Goal: Information Seeking & Learning: Learn about a topic

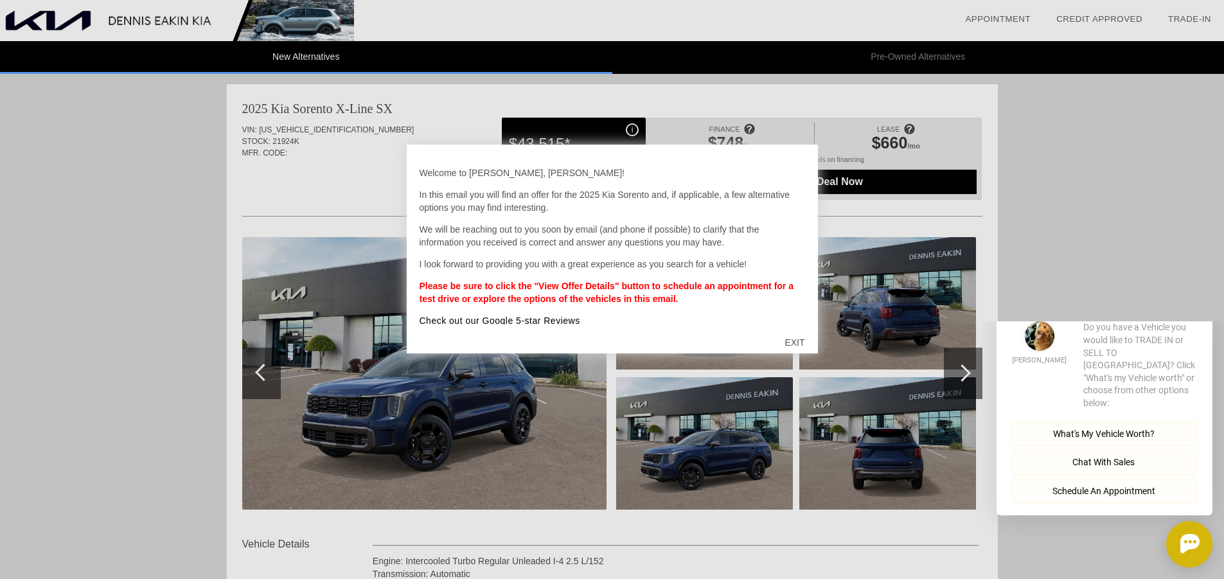
click at [795, 341] on div "EXIT" at bounding box center [795, 342] width 46 height 39
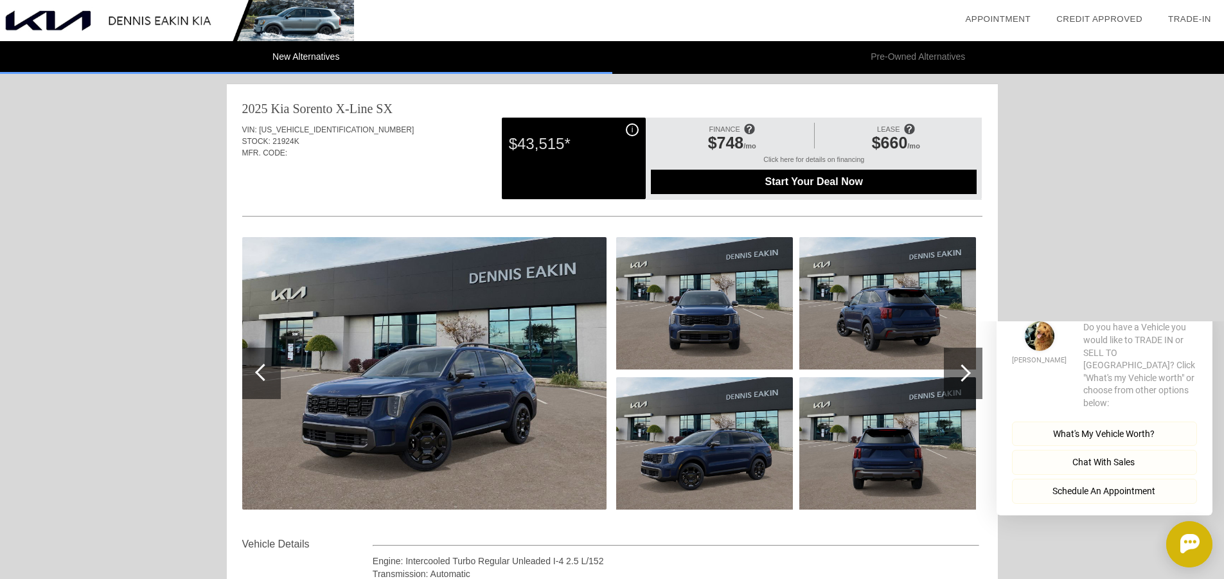
click at [964, 371] on div at bounding box center [961, 372] width 17 height 17
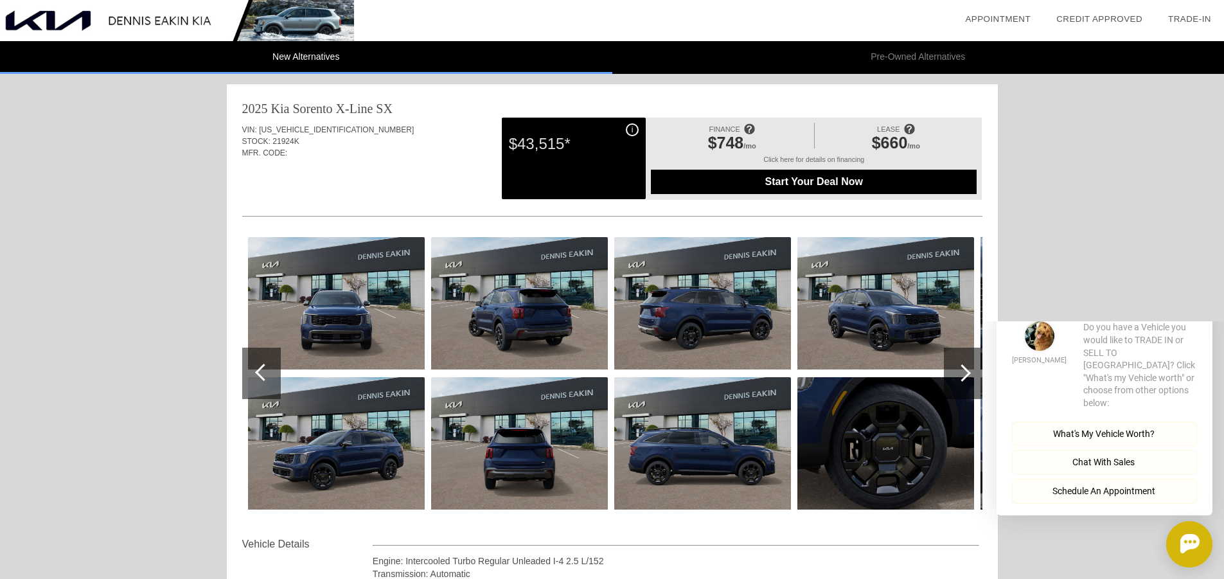
click at [964, 371] on div at bounding box center [961, 372] width 17 height 17
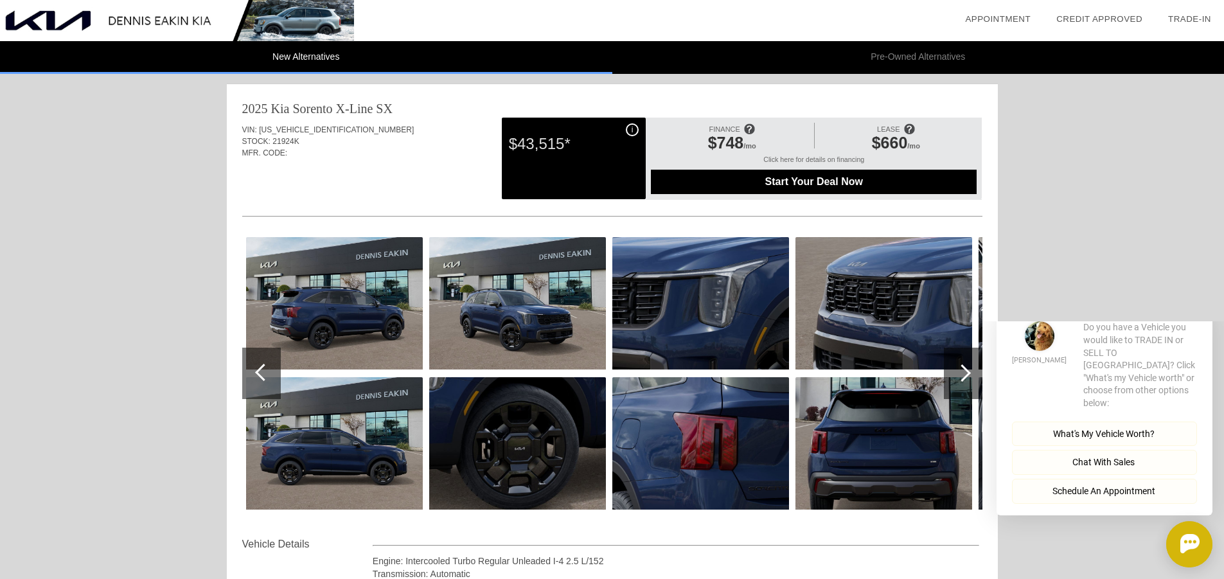
click at [964, 371] on div at bounding box center [961, 372] width 17 height 17
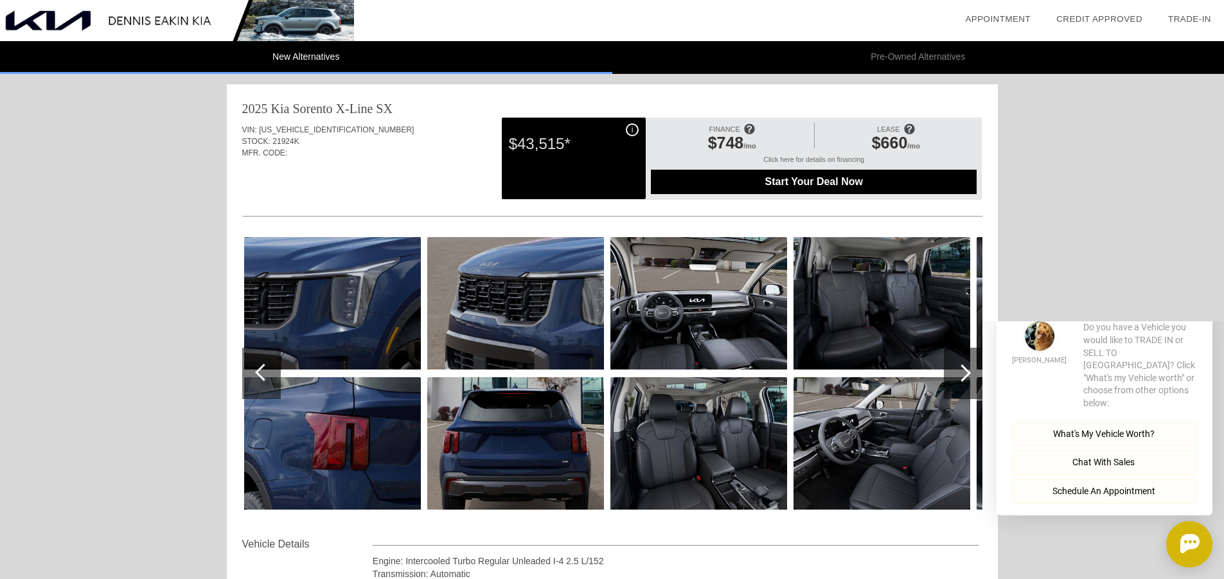
click at [964, 371] on div at bounding box center [961, 372] width 17 height 17
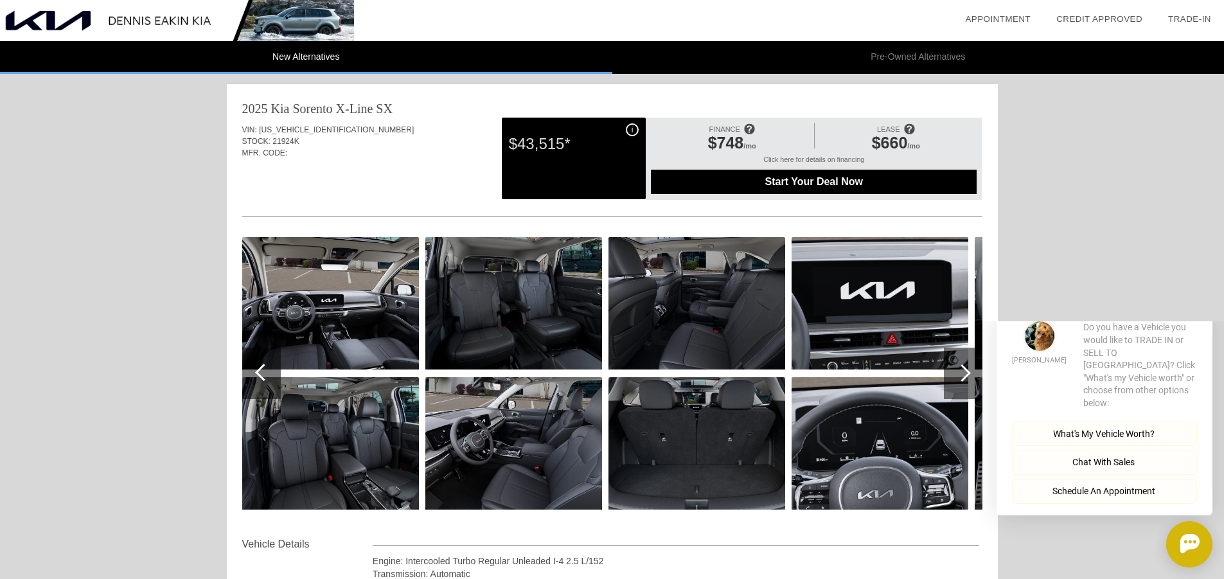
click at [964, 371] on div at bounding box center [961, 372] width 17 height 17
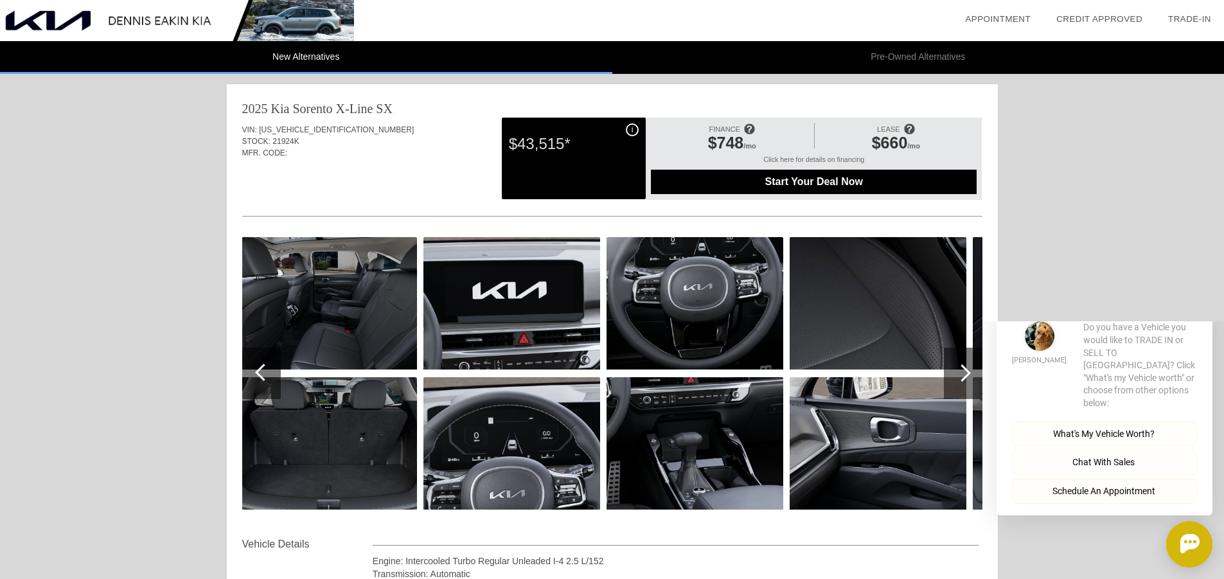
click at [964, 371] on div at bounding box center [961, 372] width 17 height 17
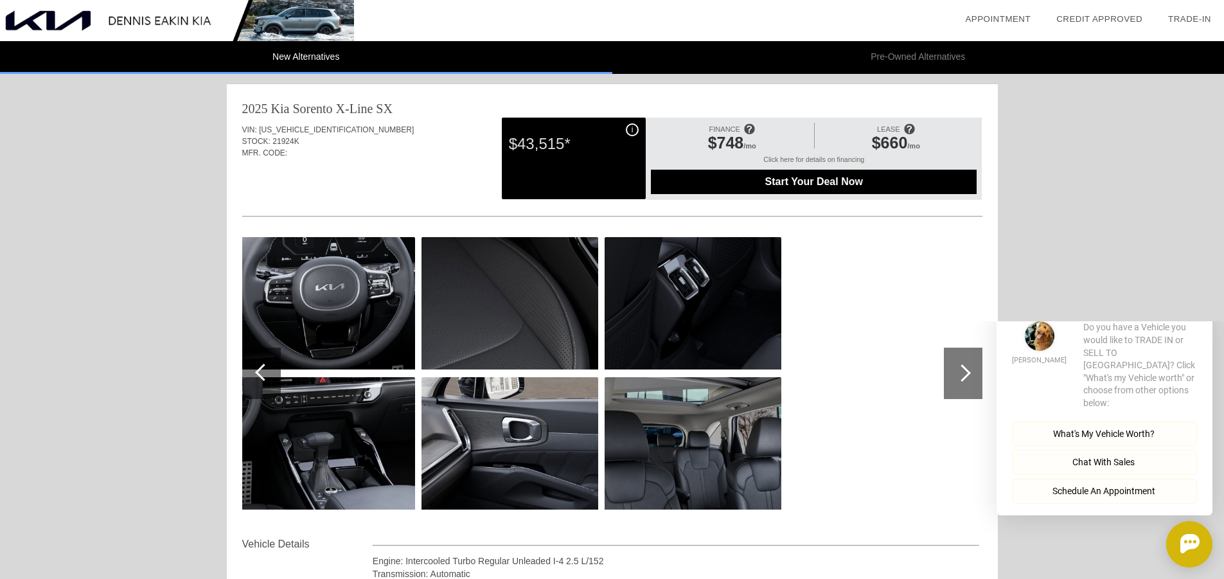
click at [964, 371] on div at bounding box center [961, 372] width 17 height 17
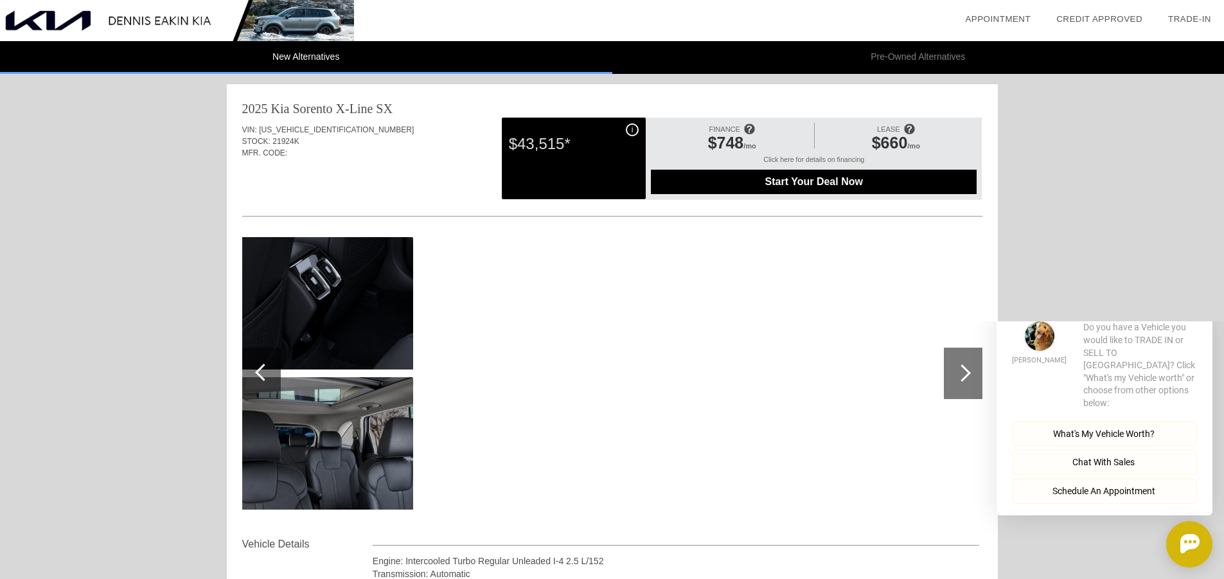
click at [964, 371] on div at bounding box center [961, 372] width 17 height 17
click at [259, 369] on div at bounding box center [263, 372] width 17 height 17
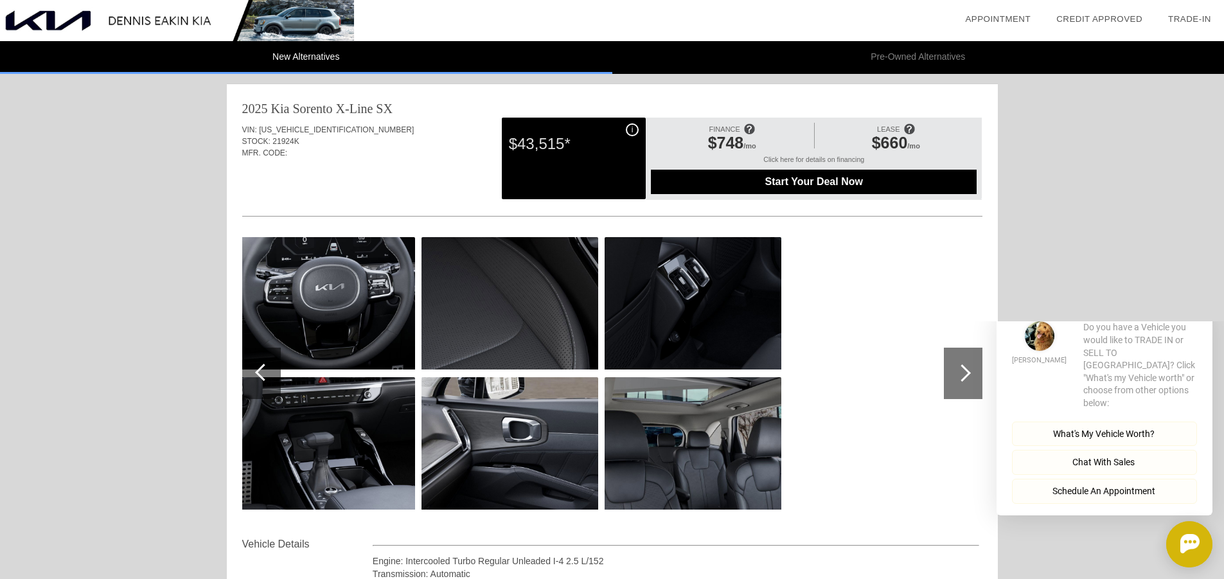
click at [259, 369] on div at bounding box center [263, 372] width 17 height 17
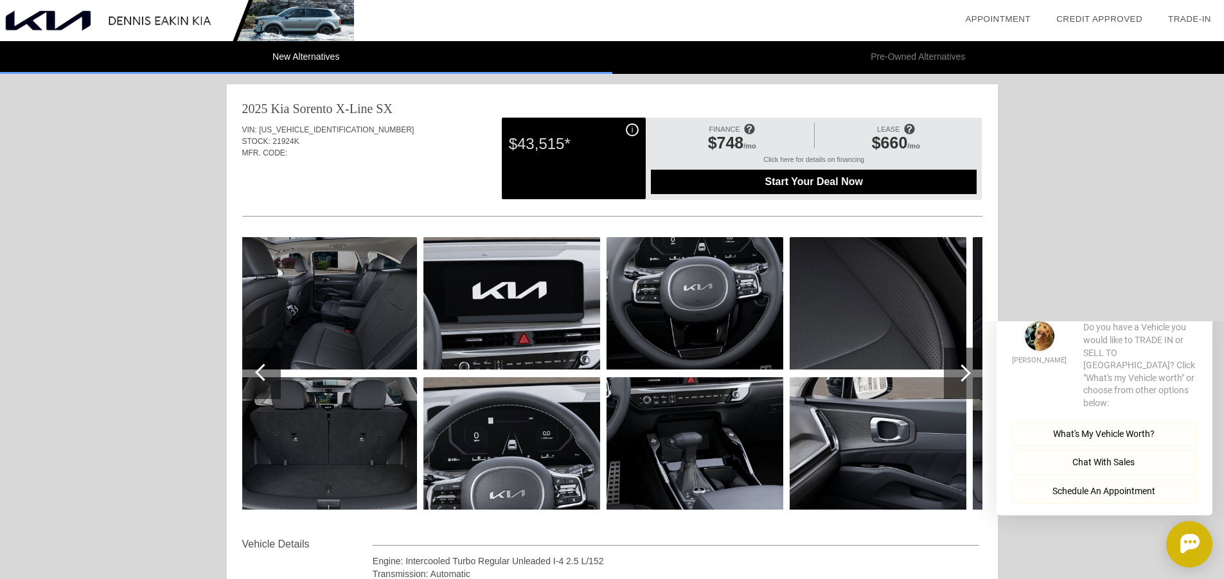
click at [259, 369] on div at bounding box center [263, 372] width 17 height 17
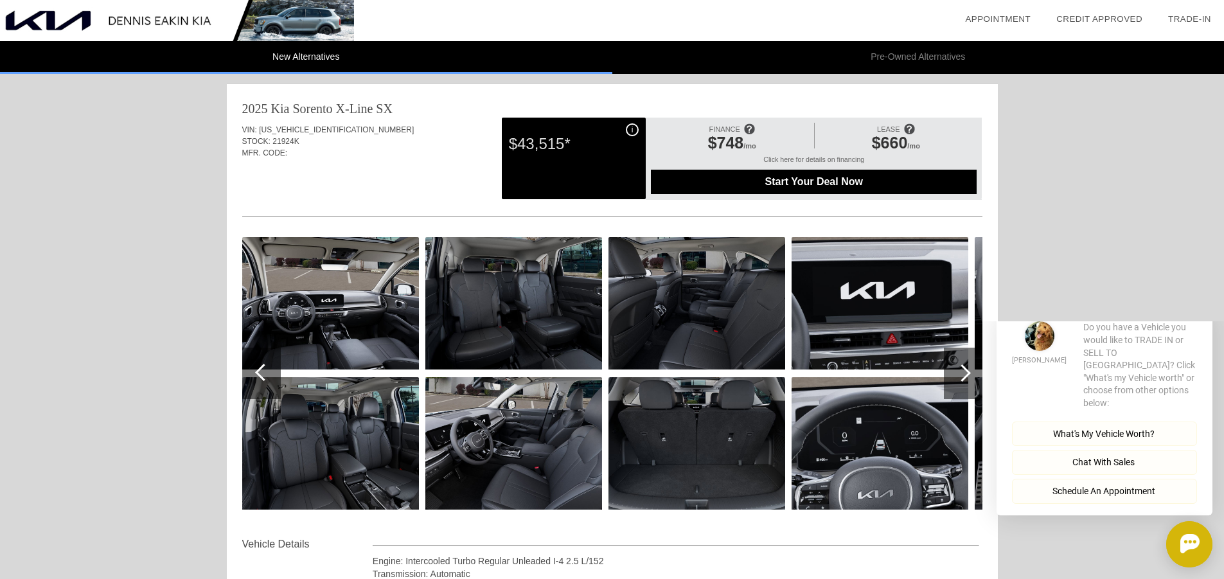
click at [259, 369] on div at bounding box center [263, 372] width 17 height 17
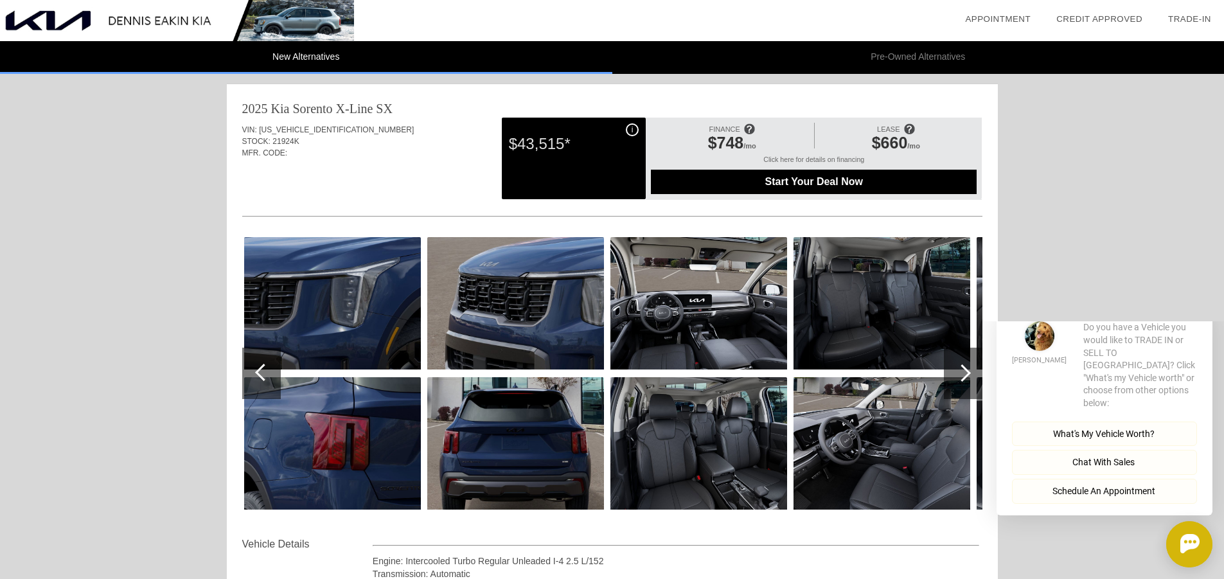
click at [685, 331] on img at bounding box center [698, 303] width 177 height 132
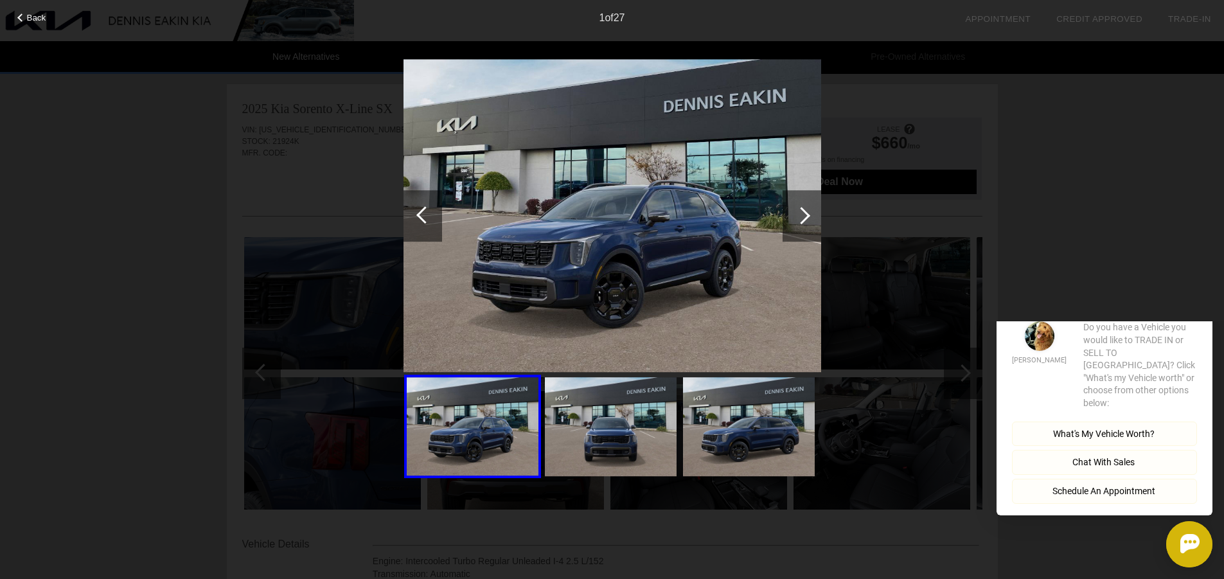
click at [1185, 307] on button "Close" at bounding box center [1194, 301] width 36 height 12
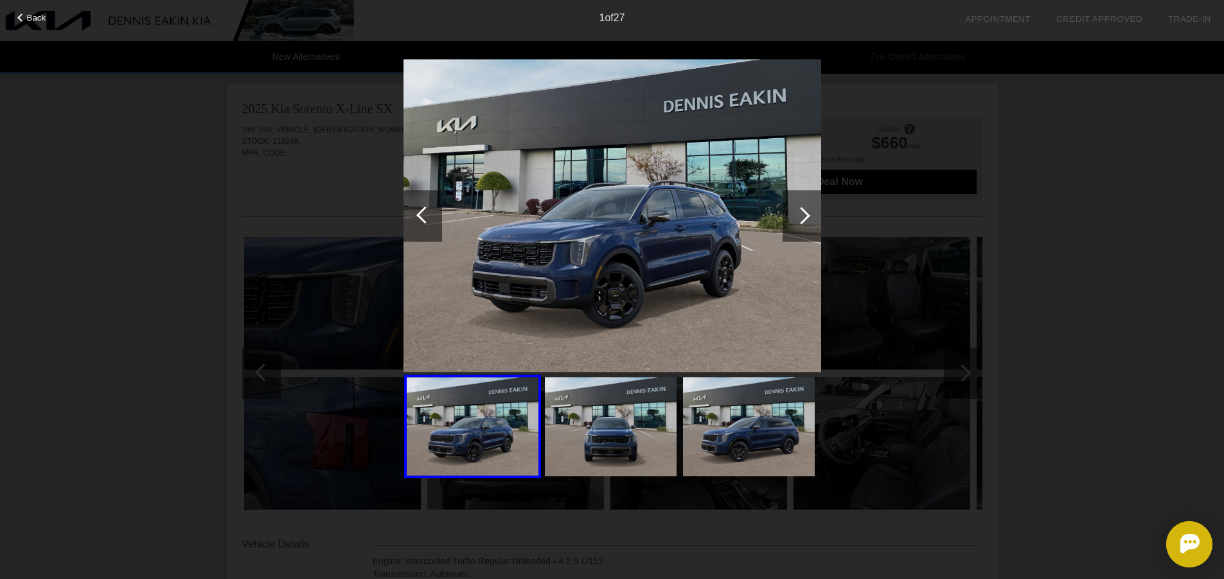
click at [791, 218] on div at bounding box center [801, 215] width 39 height 51
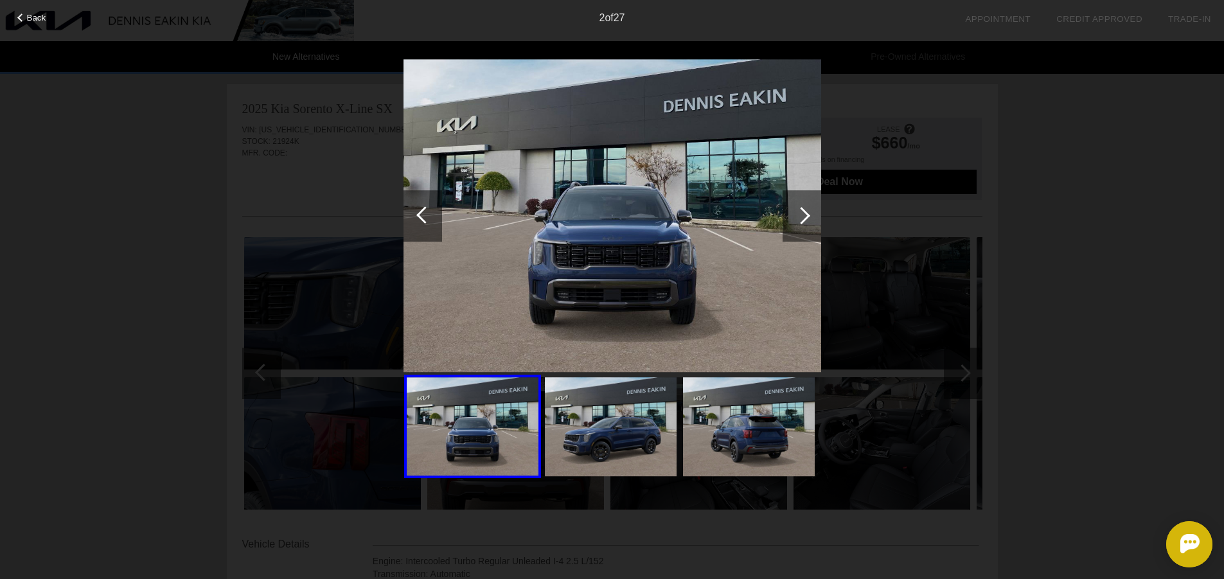
click at [711, 238] on img at bounding box center [612, 216] width 418 height 314
click at [668, 252] on img at bounding box center [612, 216] width 418 height 314
click at [802, 219] on div at bounding box center [801, 215] width 17 height 17
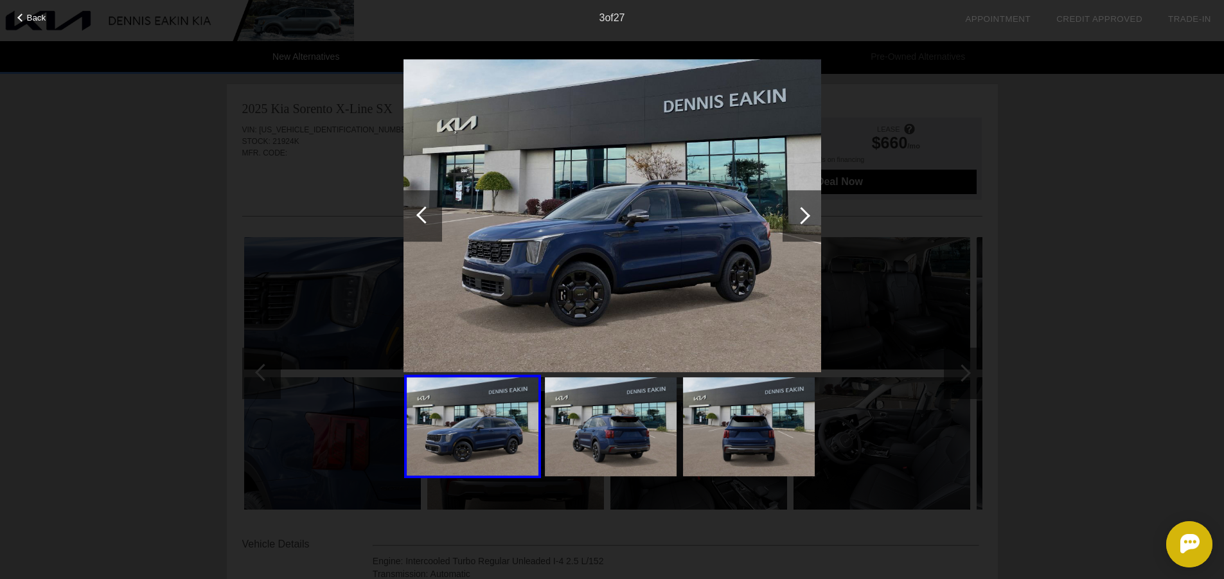
click at [802, 219] on div at bounding box center [801, 215] width 17 height 17
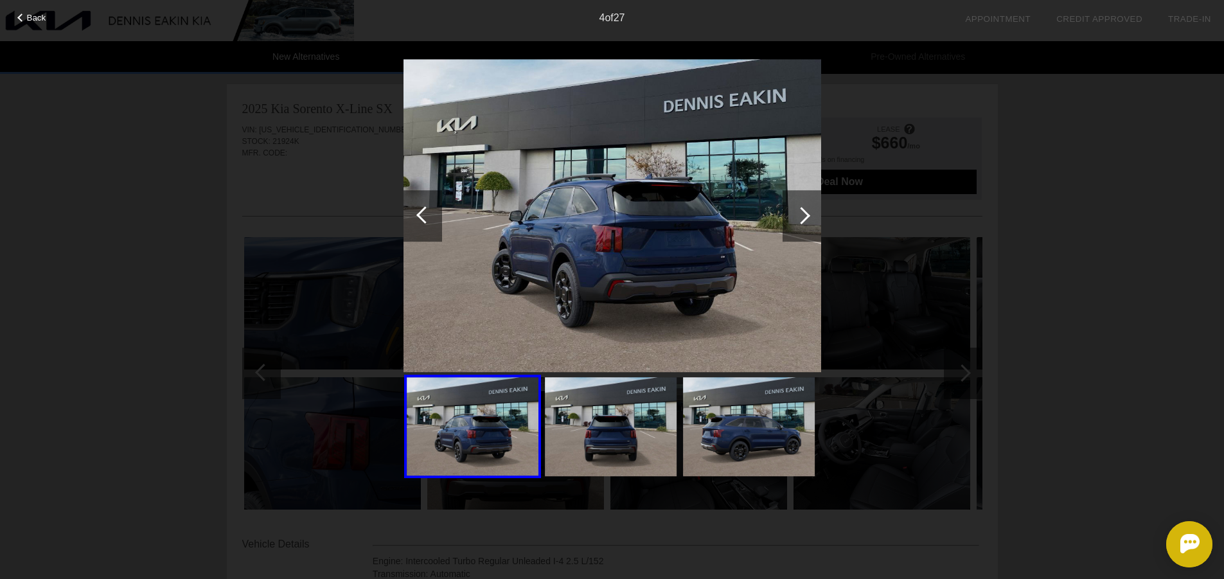
click at [28, 12] on div "4 of 27" at bounding box center [612, 13] width 1224 height 26
click at [30, 20] on span "Back" at bounding box center [36, 18] width 19 height 10
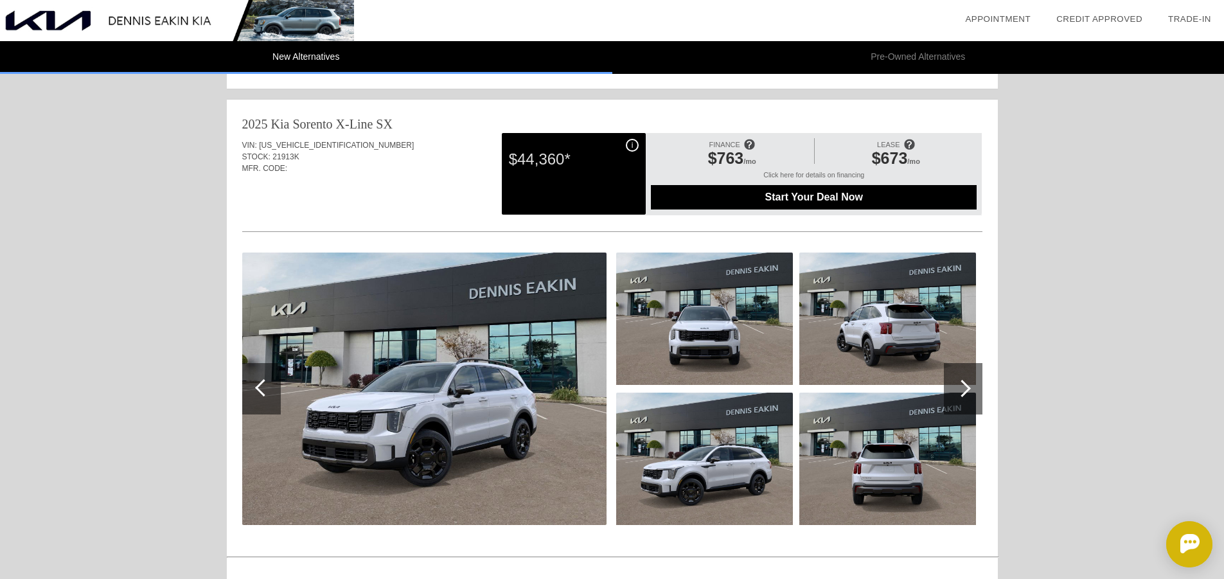
scroll to position [642, 0]
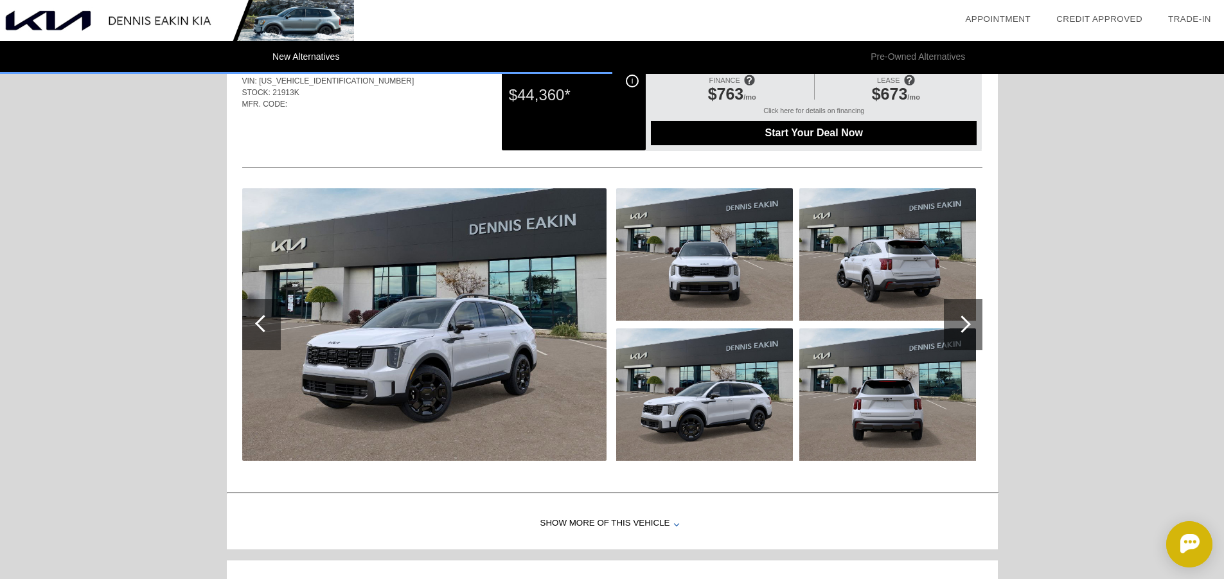
click at [474, 352] on img at bounding box center [424, 324] width 364 height 272
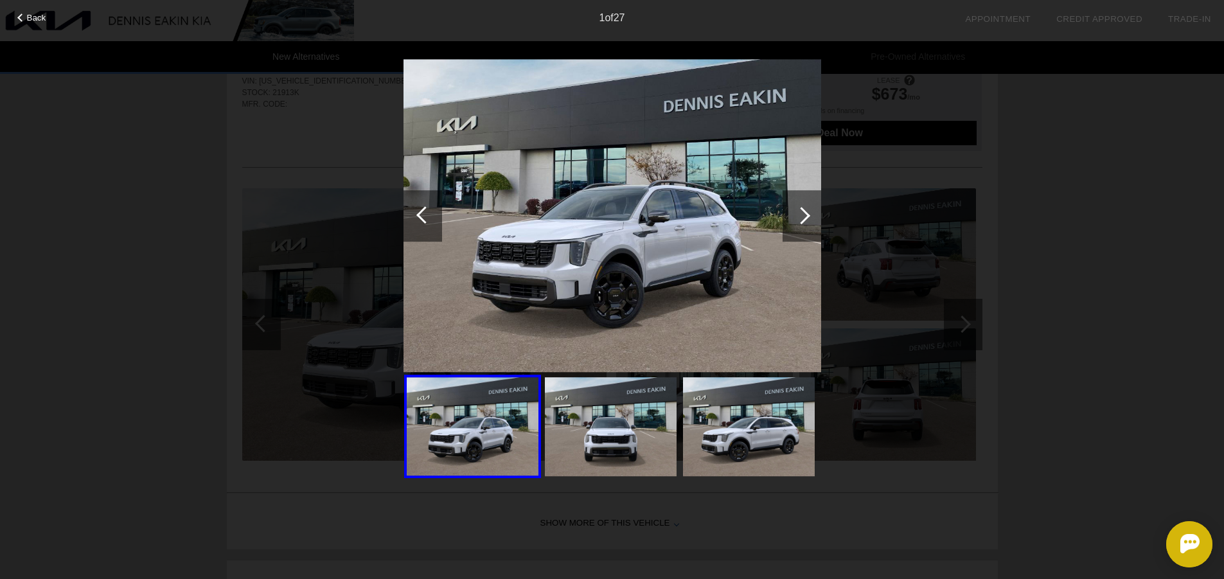
click at [42, 20] on span "Back" at bounding box center [36, 18] width 19 height 10
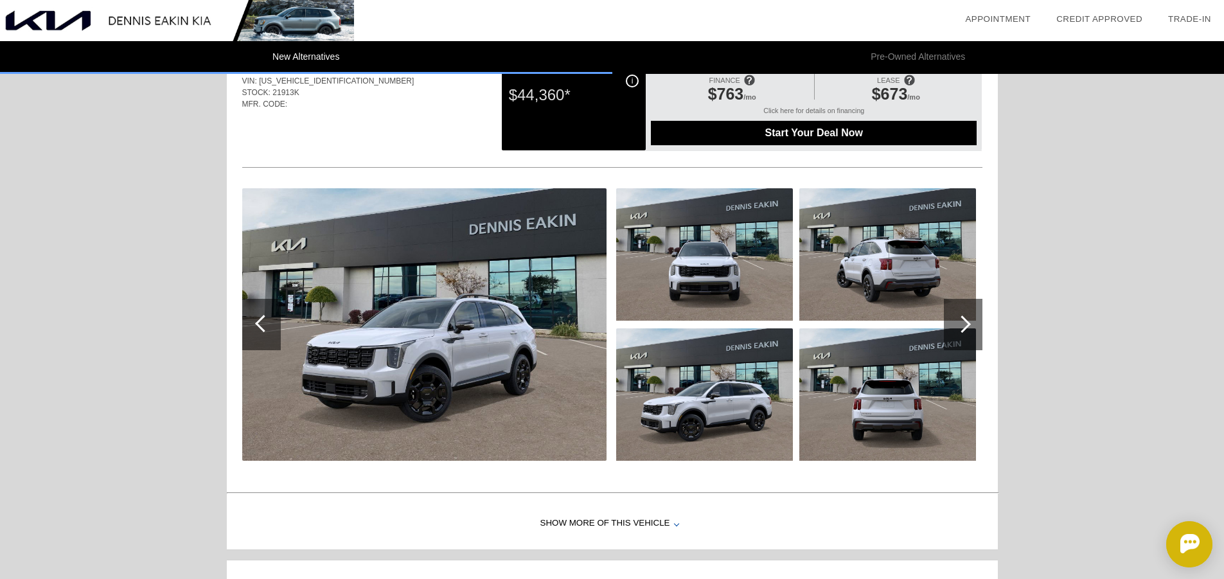
click at [627, 518] on div "Show More of this Vehicle" at bounding box center [612, 523] width 771 height 51
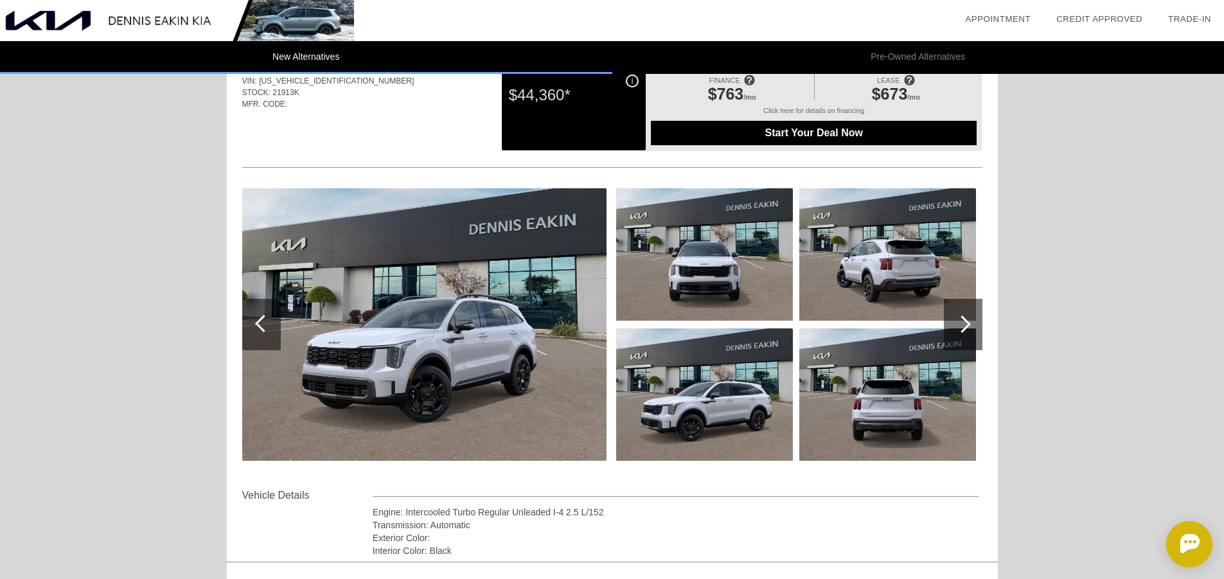
click at [959, 327] on div at bounding box center [961, 323] width 17 height 17
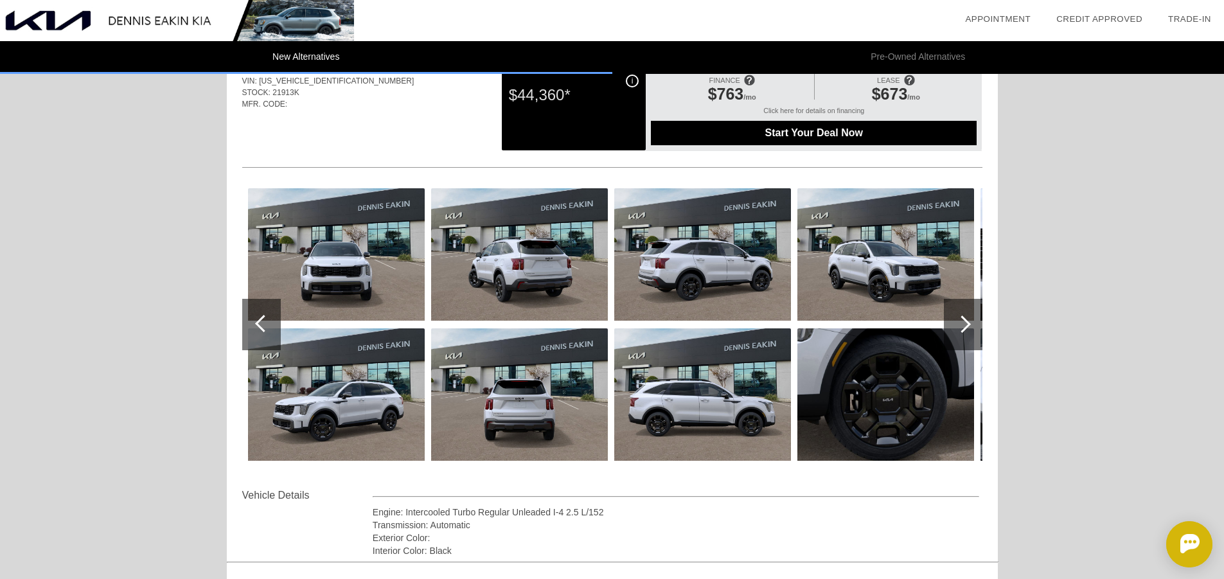
click at [959, 327] on div at bounding box center [961, 323] width 17 height 17
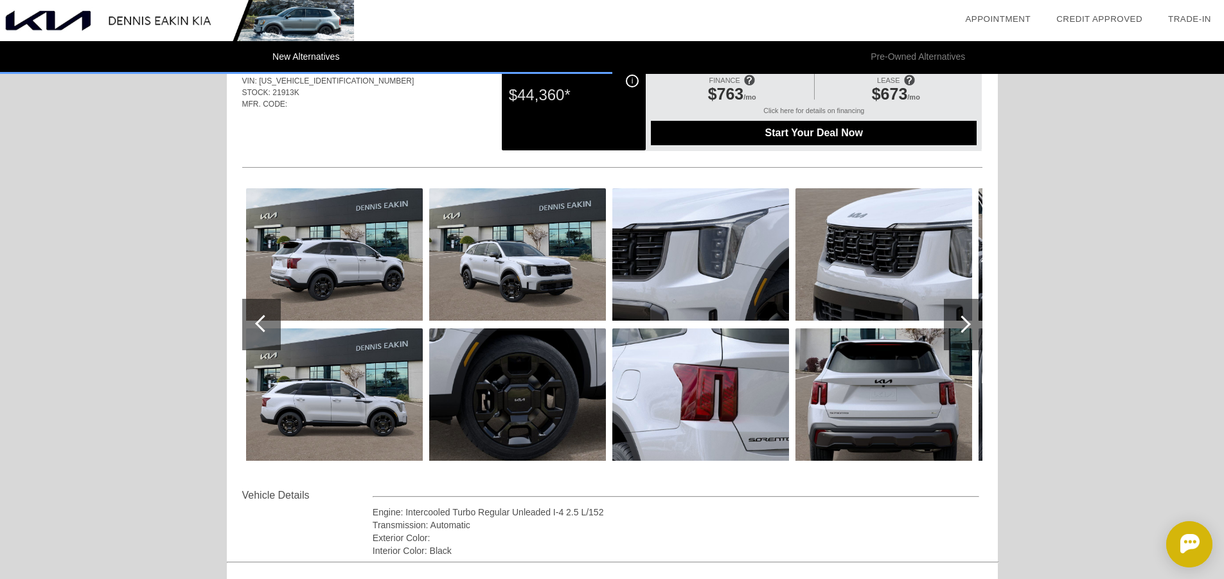
click at [959, 327] on div at bounding box center [961, 323] width 17 height 17
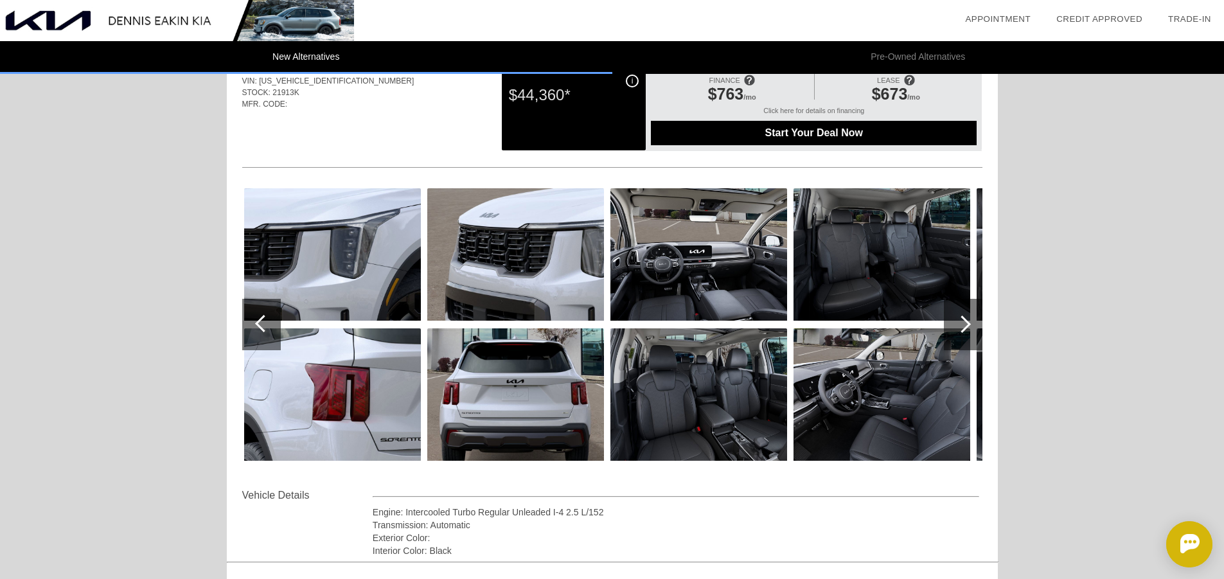
click at [959, 327] on div at bounding box center [961, 323] width 17 height 17
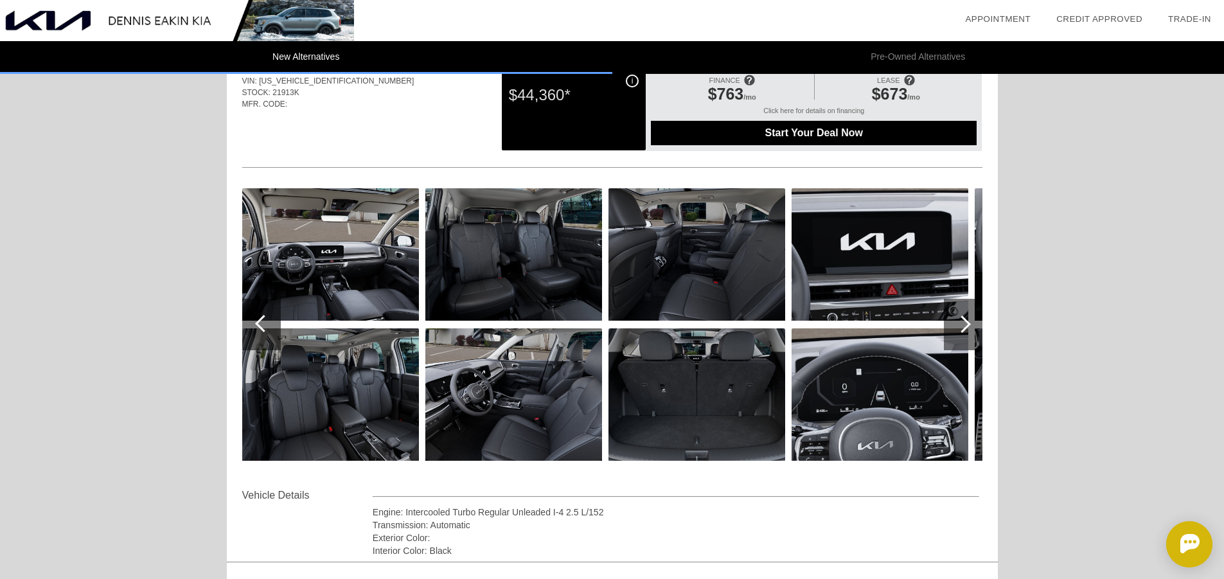
click at [959, 327] on div at bounding box center [961, 323] width 17 height 17
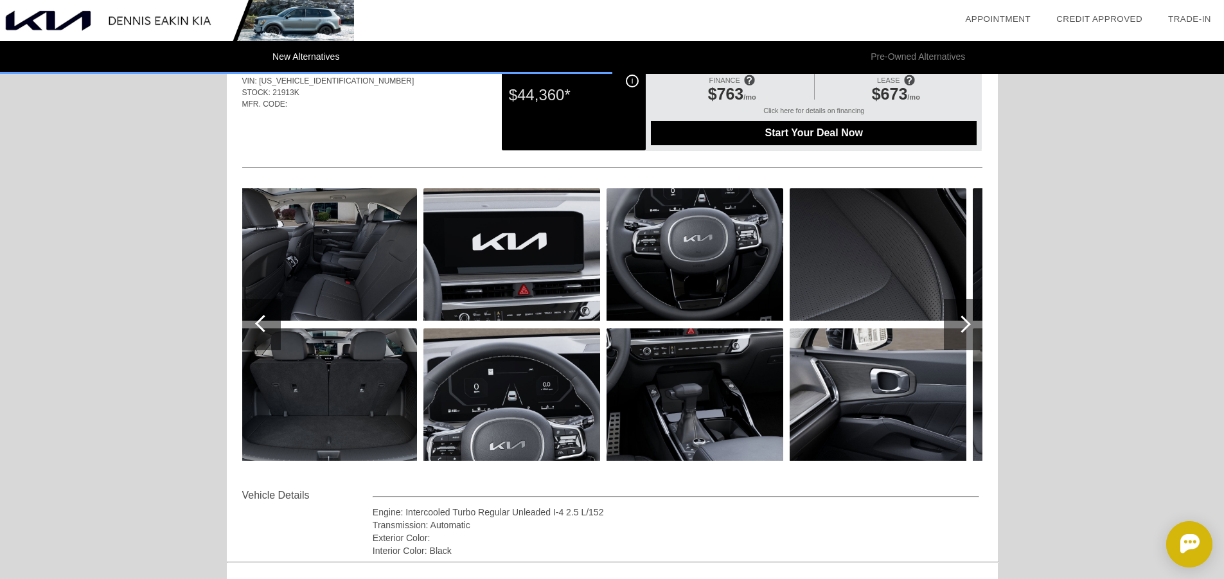
click at [266, 328] on div at bounding box center [263, 323] width 17 height 17
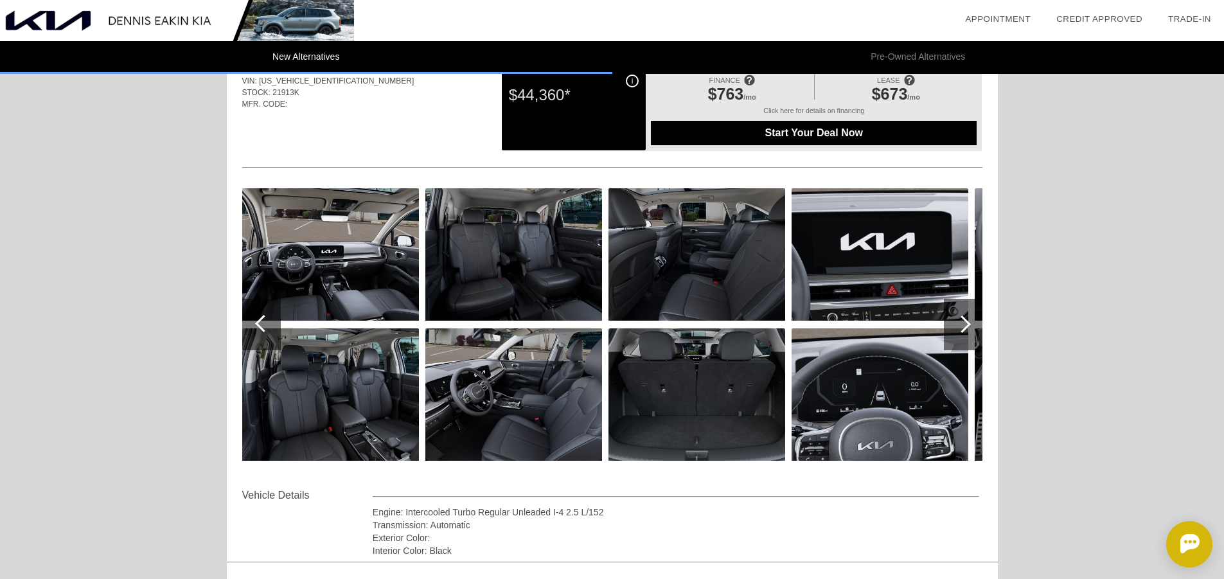
click at [266, 328] on div at bounding box center [263, 323] width 17 height 17
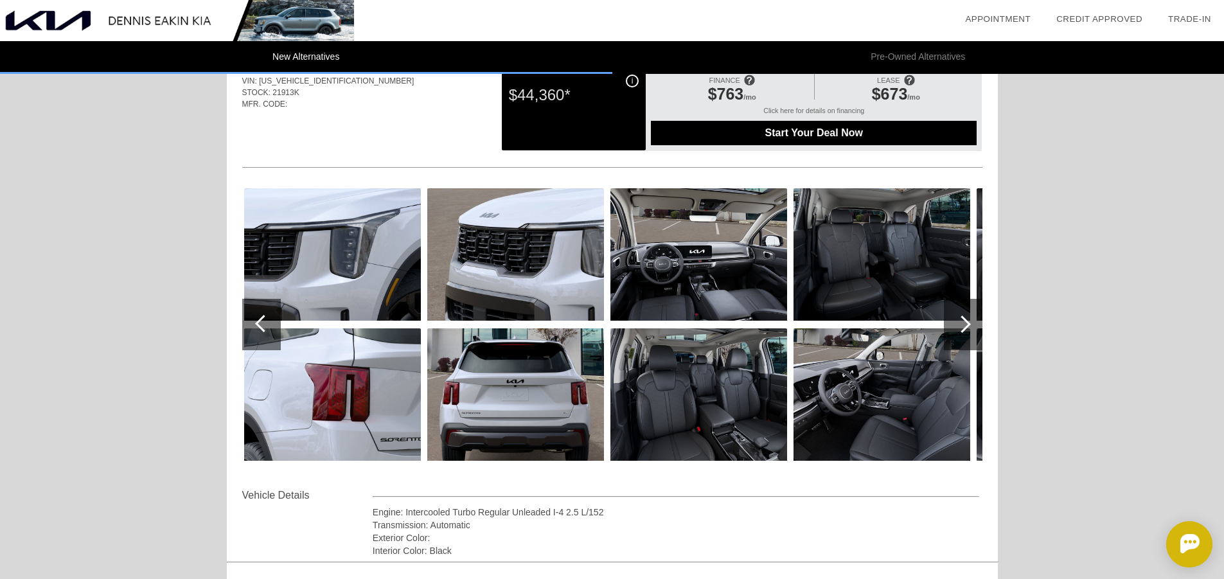
click at [266, 328] on div at bounding box center [263, 323] width 17 height 17
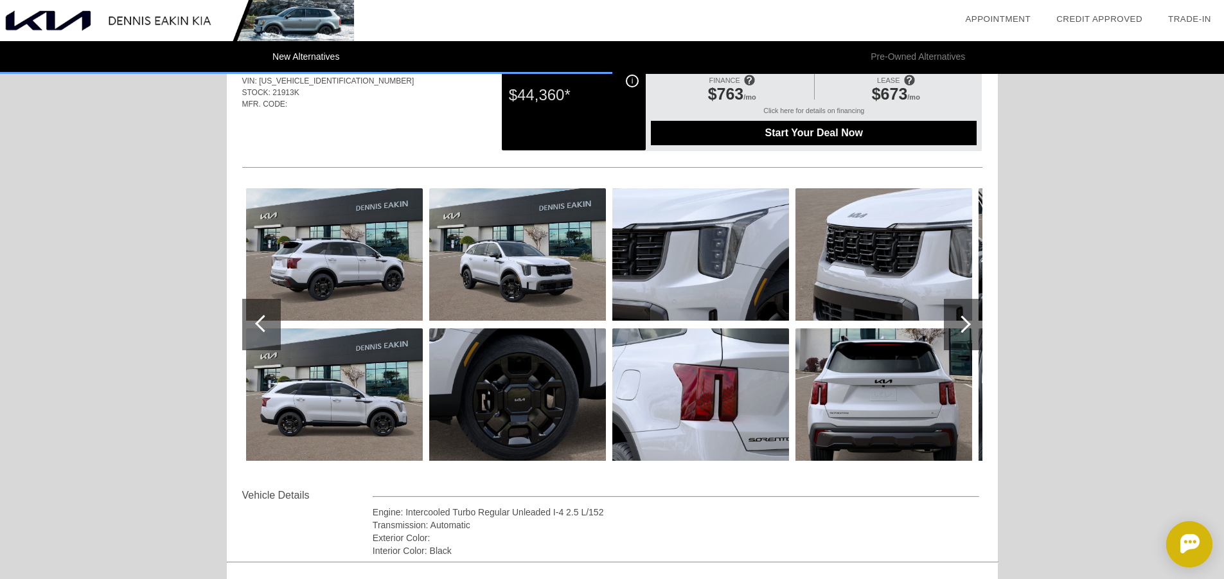
click at [266, 328] on div at bounding box center [263, 323] width 17 height 17
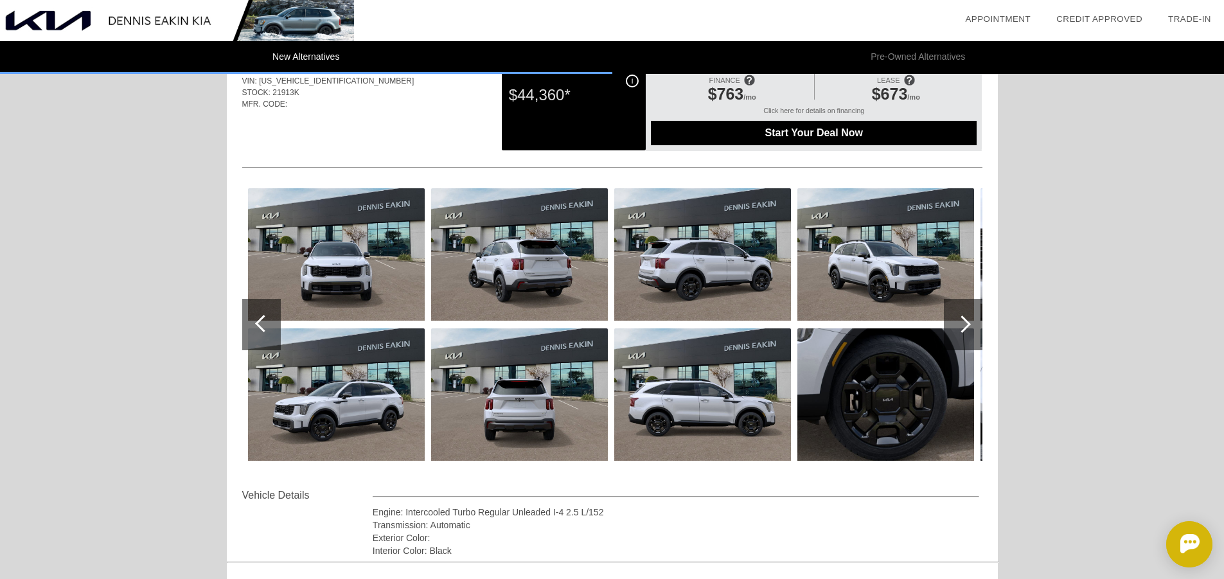
click at [266, 328] on div at bounding box center [263, 323] width 17 height 17
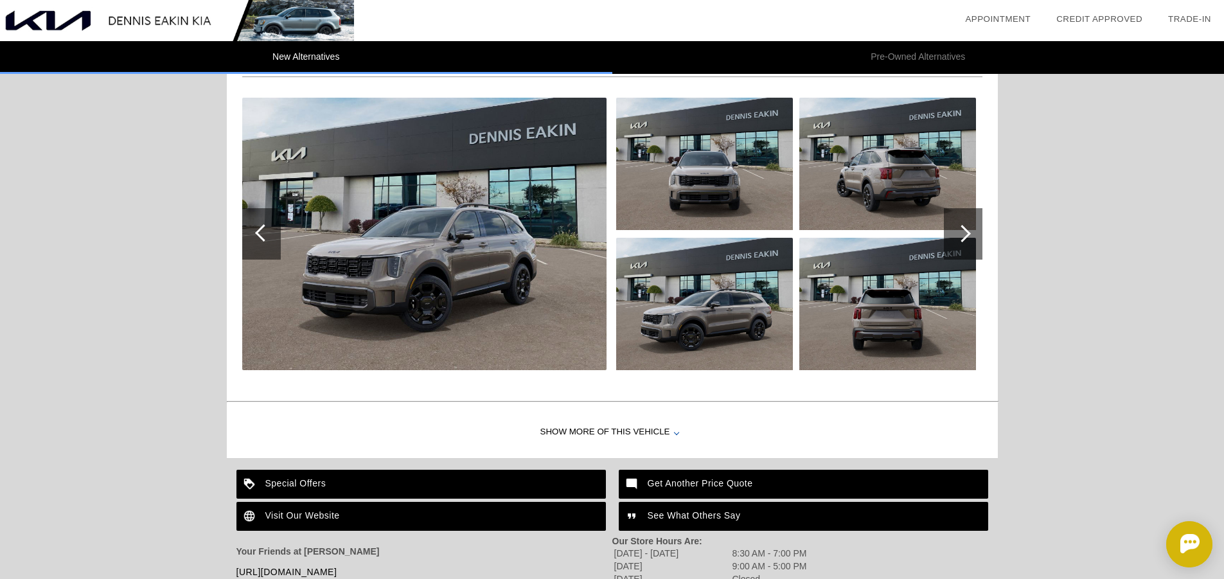
scroll to position [1349, 0]
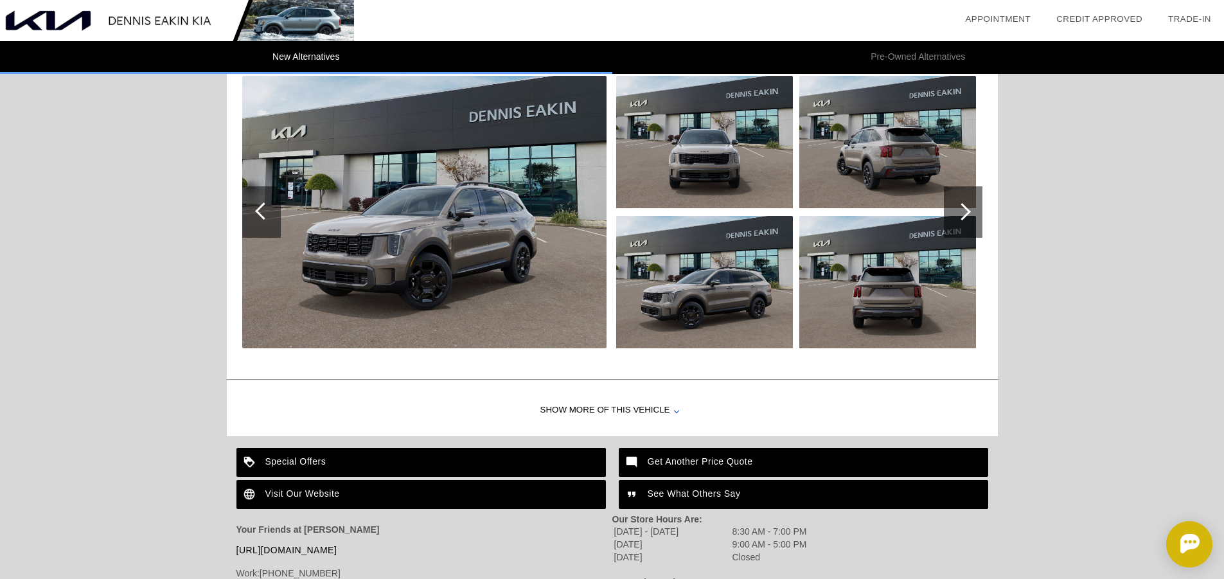
click at [610, 407] on div "Show More of this Vehicle" at bounding box center [612, 410] width 771 height 51
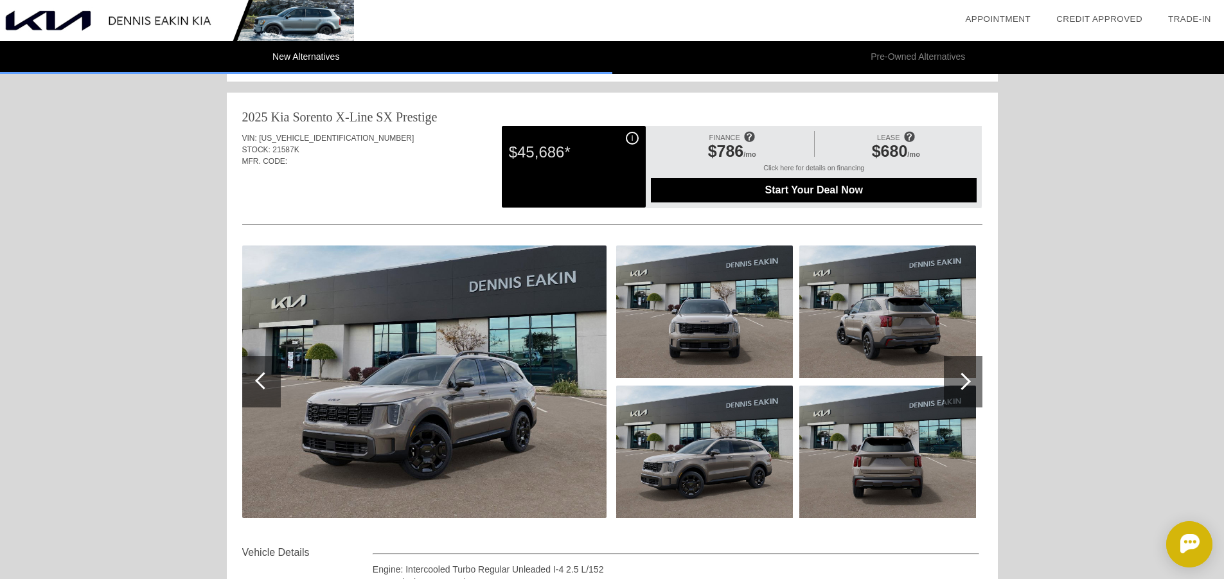
scroll to position [1156, 0]
